Goal: Navigation & Orientation: Find specific page/section

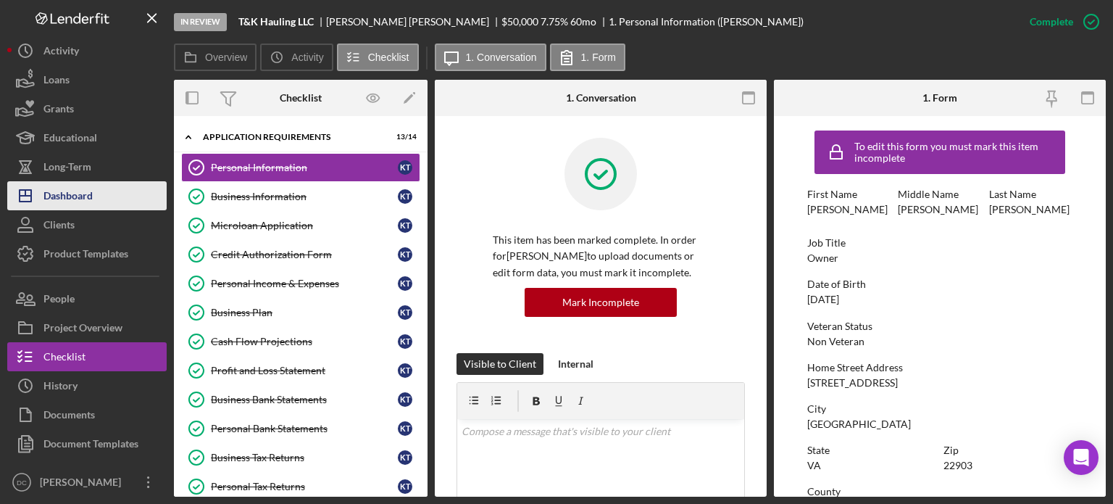
click at [75, 204] on div "Dashboard" at bounding box center [67, 197] width 49 height 33
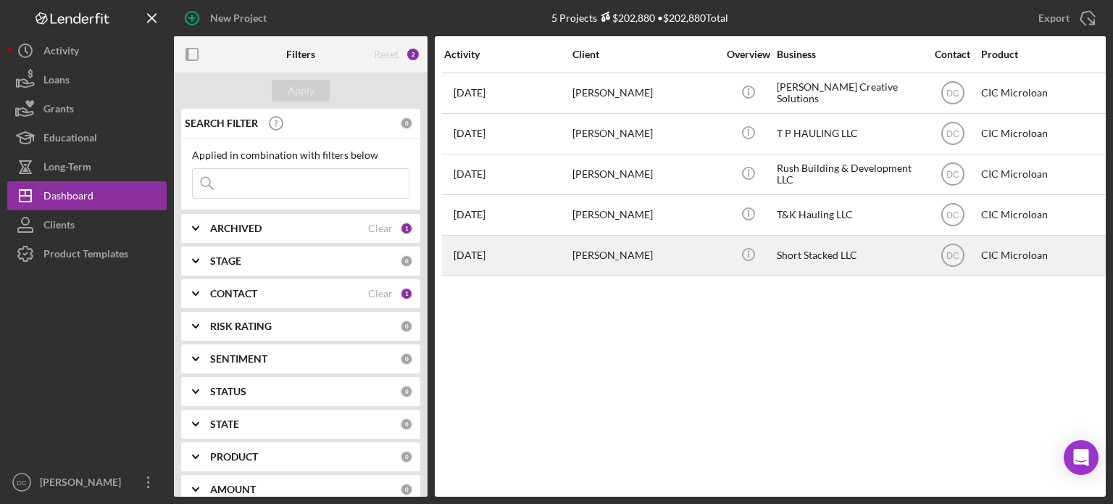
click at [622, 257] on div "[PERSON_NAME]" at bounding box center [644, 255] width 145 height 38
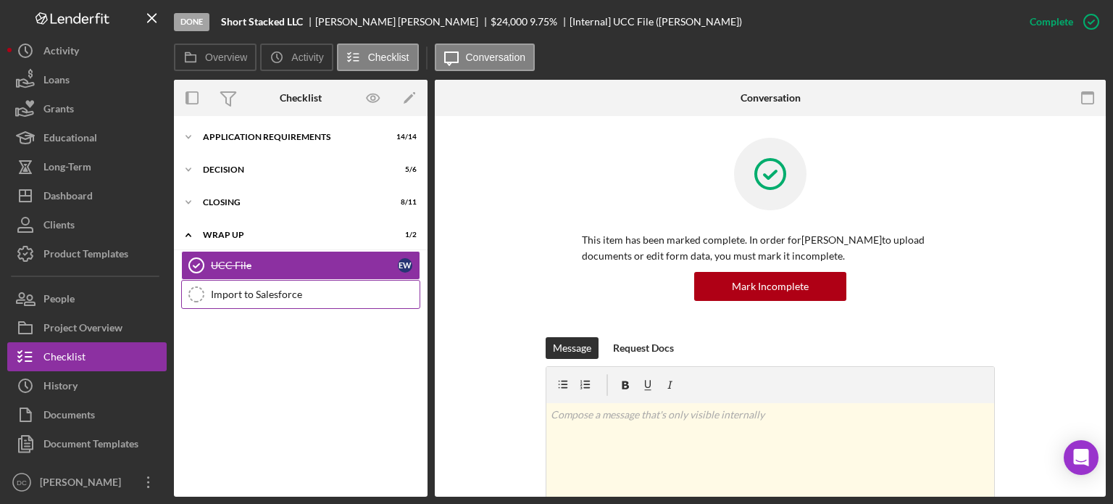
click at [307, 293] on div "Import to Salesforce" at bounding box center [315, 294] width 209 height 12
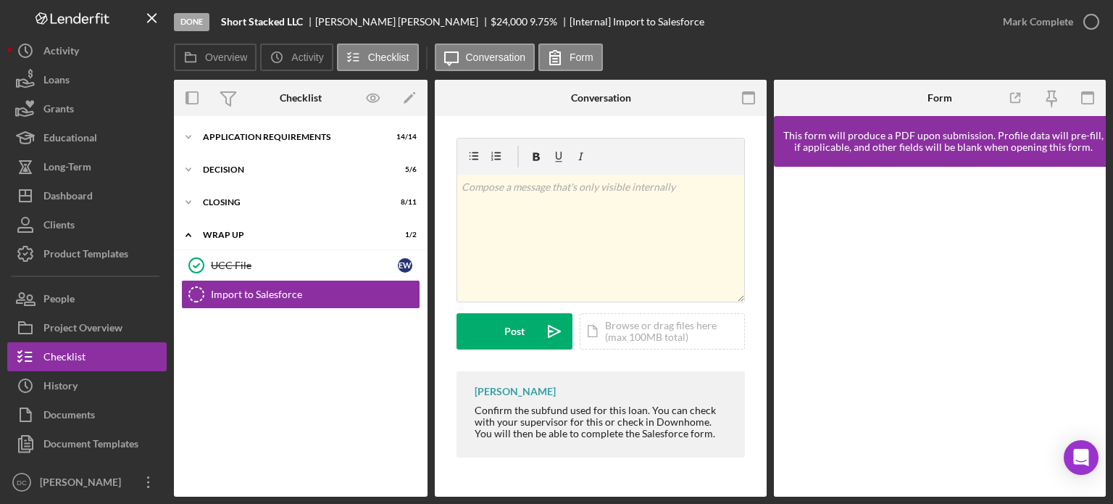
click at [1096, 360] on div at bounding box center [940, 332] width 332 height 330
click at [876, 60] on div "Overview Icon/History Activity Checklist Icon/Message Conversation Form" at bounding box center [640, 57] width 932 height 29
click at [68, 51] on div "Activity" at bounding box center [61, 52] width 36 height 33
click at [70, 191] on div "Dashboard" at bounding box center [67, 197] width 49 height 33
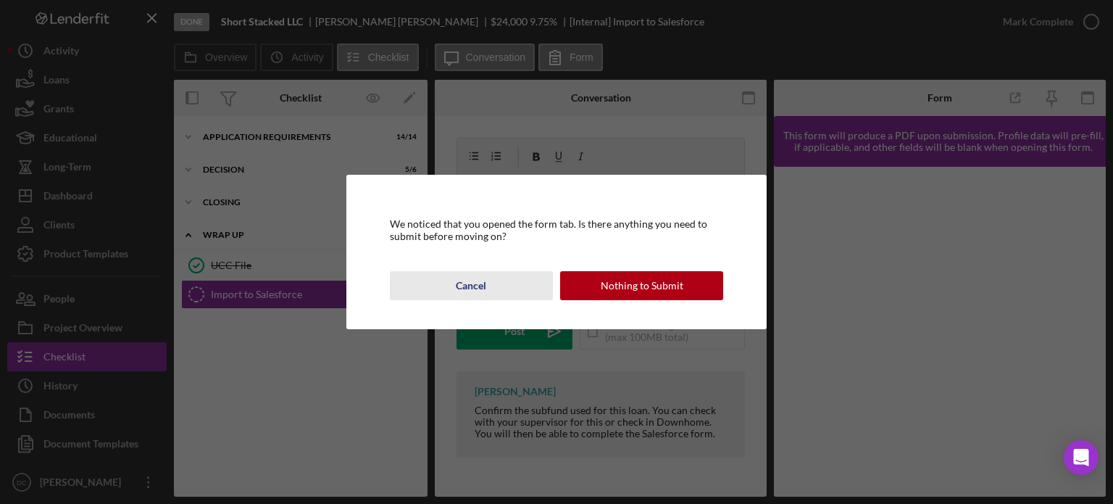
click at [463, 282] on div "Cancel" at bounding box center [471, 285] width 30 height 29
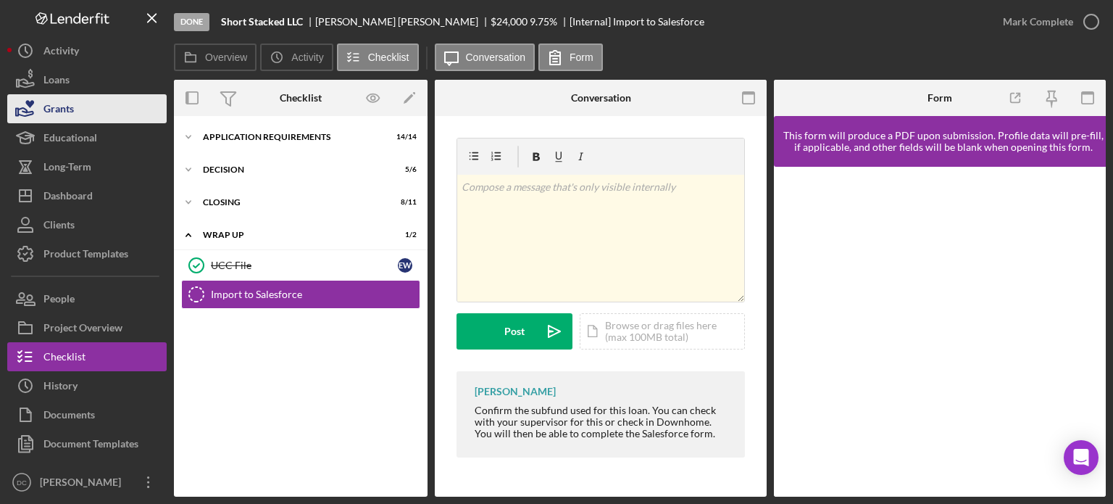
click at [62, 112] on div "Grants" at bounding box center [58, 110] width 30 height 33
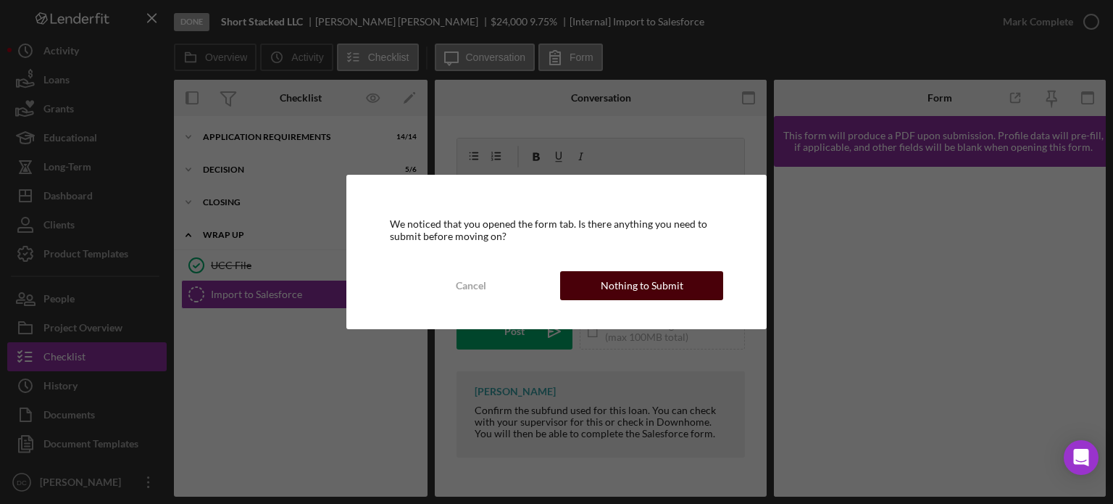
click at [678, 292] on div "Nothing to Submit" at bounding box center [642, 285] width 83 height 29
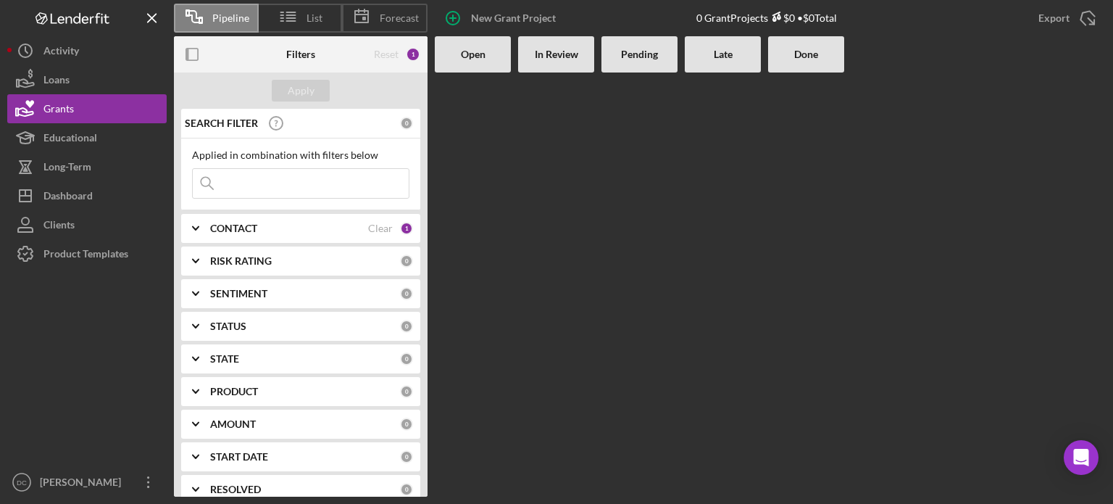
click at [515, 167] on div at bounding box center [770, 284] width 671 height 424
click at [69, 142] on div "Educational" at bounding box center [70, 139] width 54 height 33
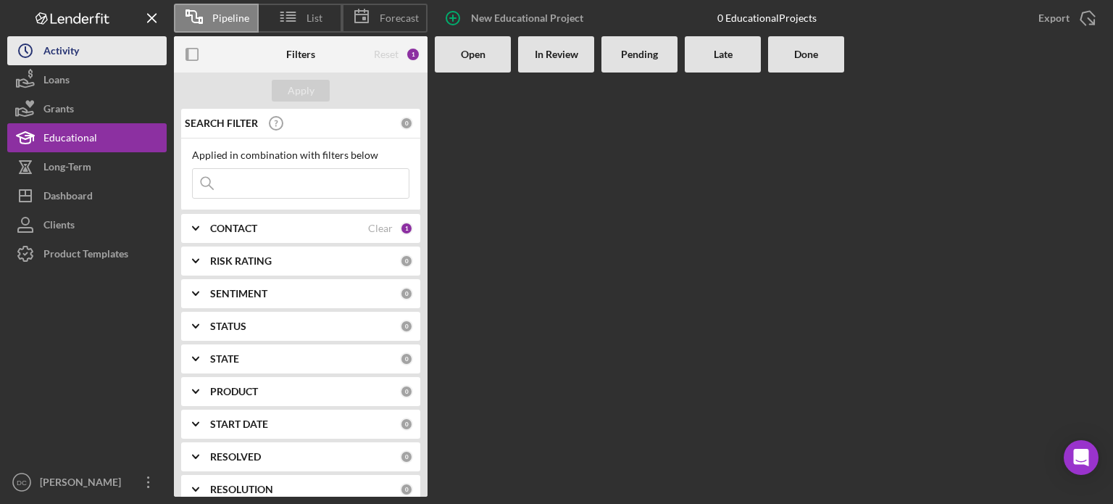
click at [46, 51] on div "Activity" at bounding box center [61, 52] width 36 height 33
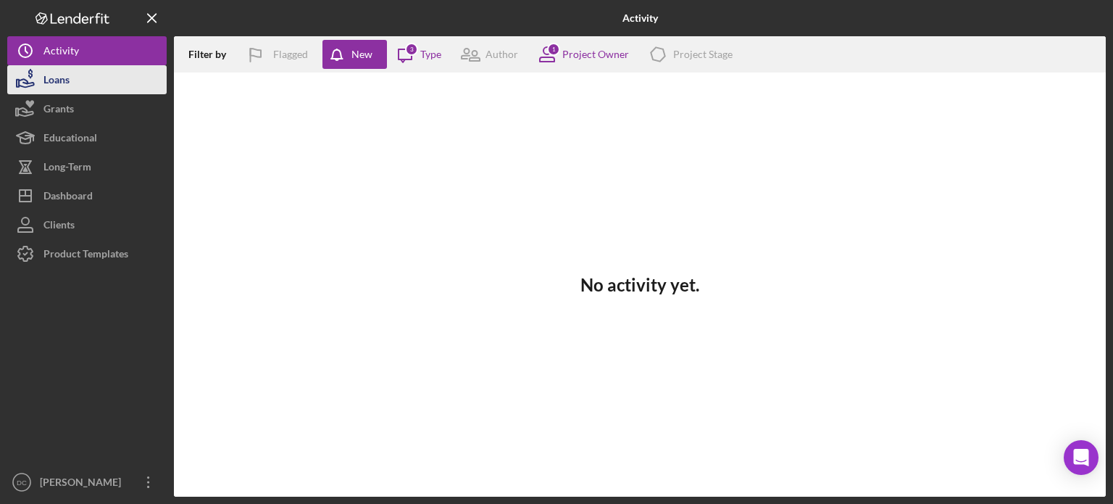
click at [51, 75] on div "Loans" at bounding box center [56, 81] width 26 height 33
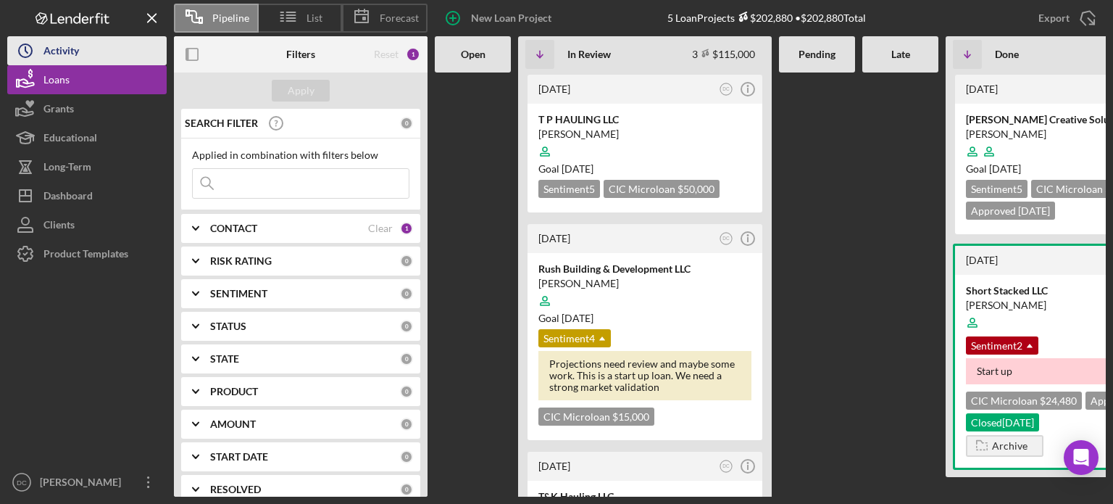
click at [49, 60] on div "Activity" at bounding box center [61, 52] width 36 height 33
